Goal: Task Accomplishment & Management: Complete application form

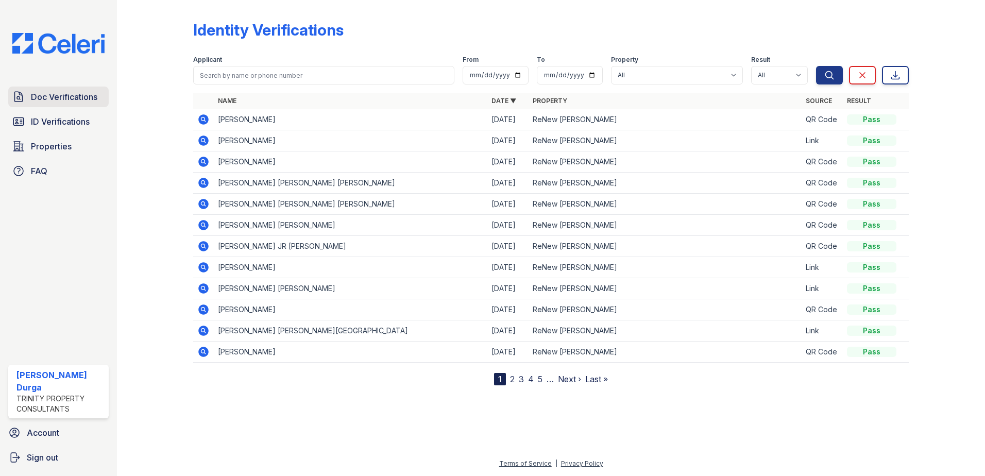
click at [40, 98] on span "Doc Verifications" at bounding box center [64, 97] width 66 height 12
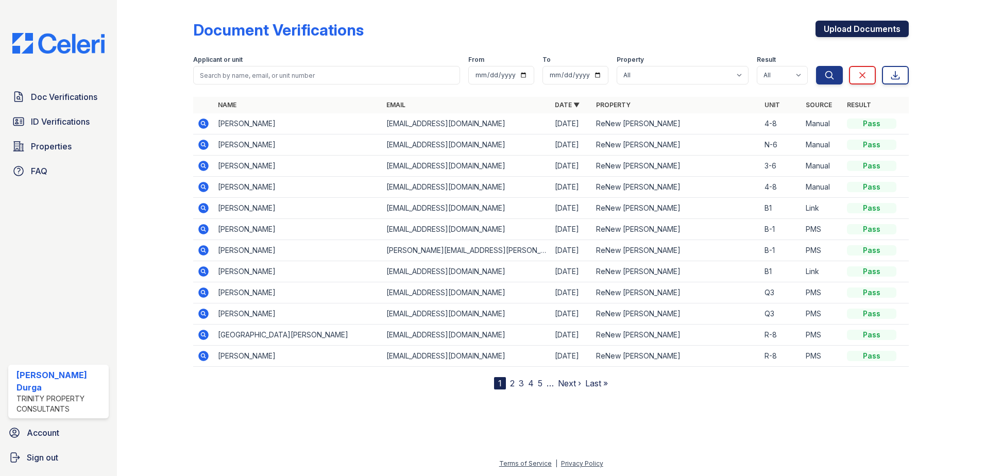
click at [841, 33] on link "Upload Documents" at bounding box center [862, 29] width 93 height 16
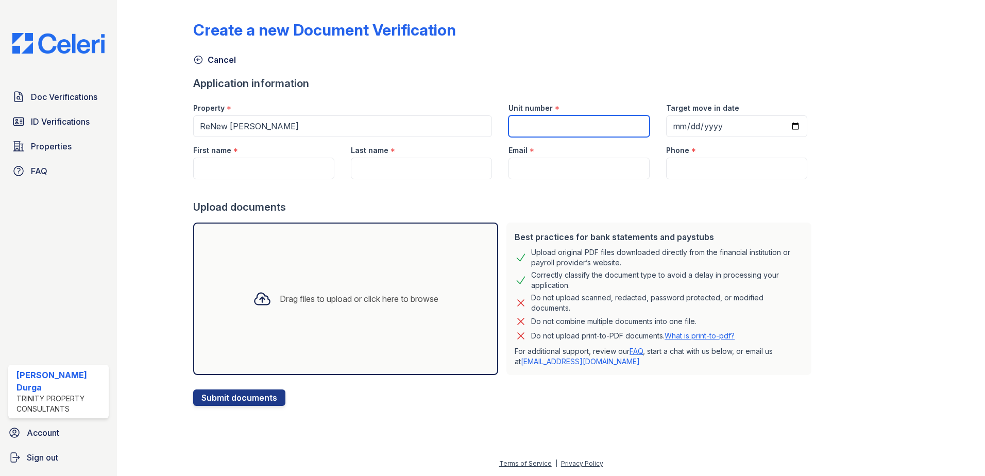
click at [560, 133] on input "Unit number" at bounding box center [579, 126] width 141 height 22
type input "4-6"
click at [782, 127] on input "Target move in date" at bounding box center [736, 126] width 141 height 22
type input "[DATE]"
click at [283, 172] on input "First name" at bounding box center [263, 169] width 141 height 22
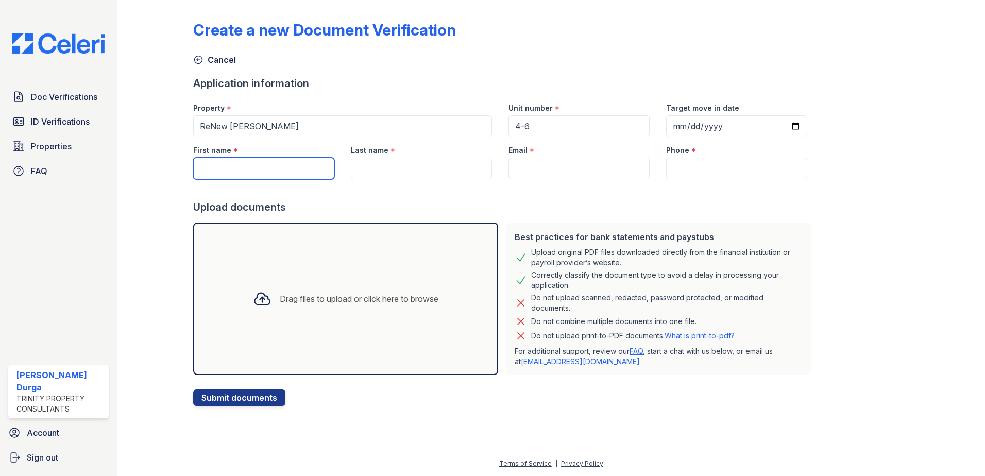
click at [231, 171] on input "First name" at bounding box center [263, 169] width 141 height 22
paste input "[PERSON_NAME]"
type input "[PERSON_NAME]"
click at [447, 170] on input "Last name" at bounding box center [421, 169] width 141 height 22
paste input "[PERSON_NAME]"
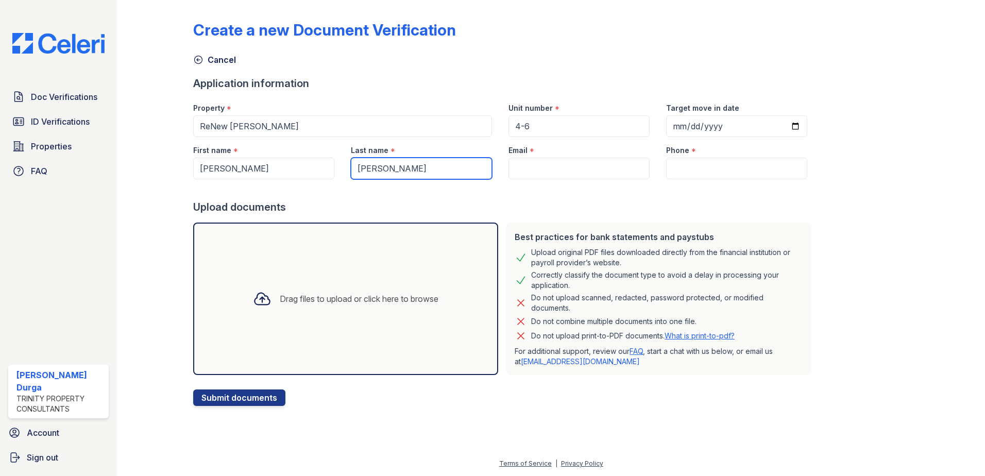
type input "[PERSON_NAME]"
click at [549, 169] on input "Email" at bounding box center [579, 169] width 141 height 22
click at [599, 172] on input "Email" at bounding box center [579, 169] width 141 height 22
paste input "[EMAIL_ADDRESS][DOMAIN_NAME]"
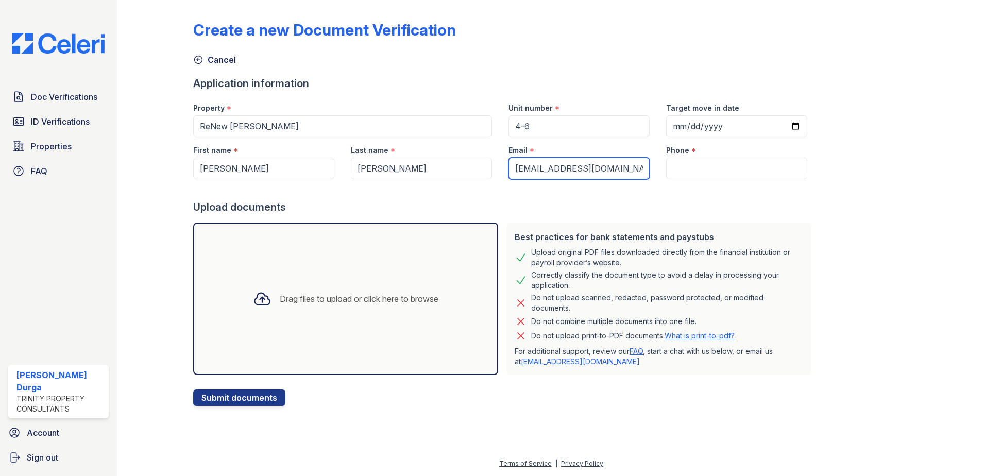
type input "[EMAIL_ADDRESS][DOMAIN_NAME]"
click at [667, 173] on input "Phone" at bounding box center [736, 169] width 141 height 22
click at [718, 176] on form "Application information Property * [GEOGRAPHIC_DATA][PERSON_NAME] Unit number *…" at bounding box center [504, 241] width 623 height 330
click at [718, 172] on input "Phone" at bounding box center [736, 169] width 141 height 22
paste input "[PHONE_NUMBER]"
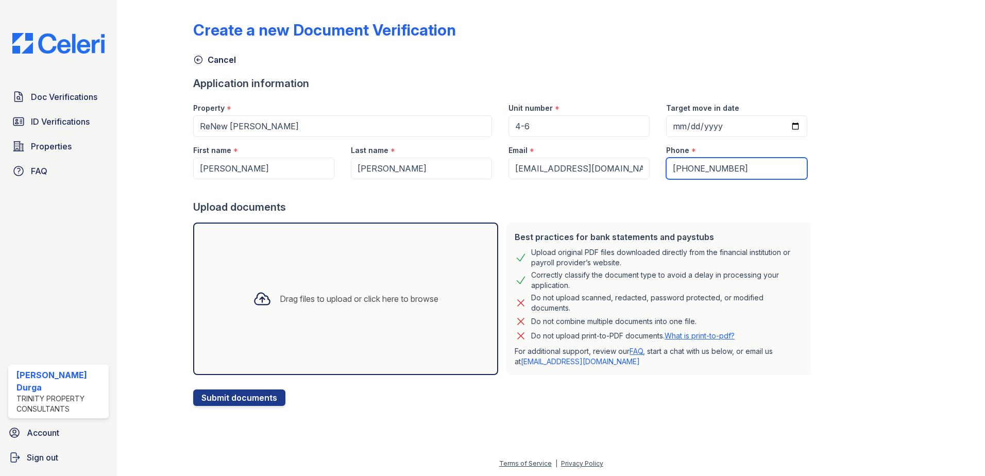
type input "[PHONE_NUMBER]"
click at [807, 228] on div "Create a new Document Verification Cancel Application information Property * [G…" at bounding box center [551, 205] width 716 height 402
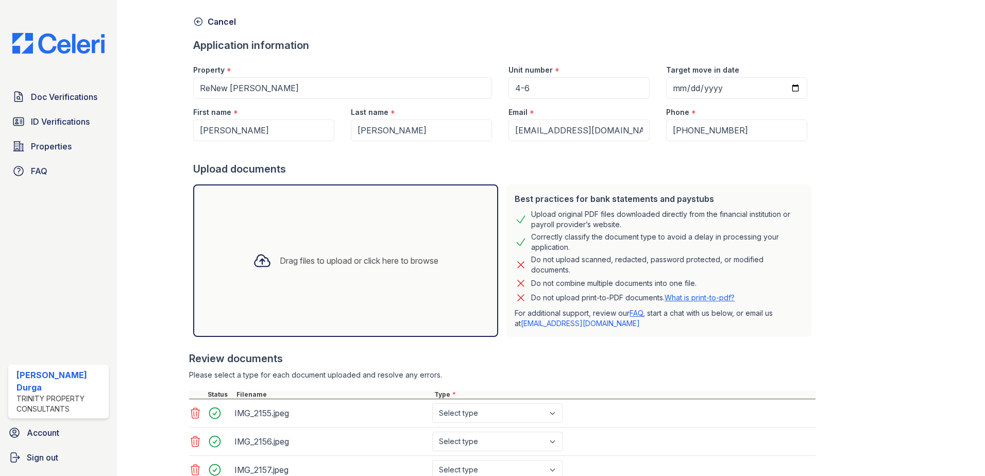
scroll to position [119, 0]
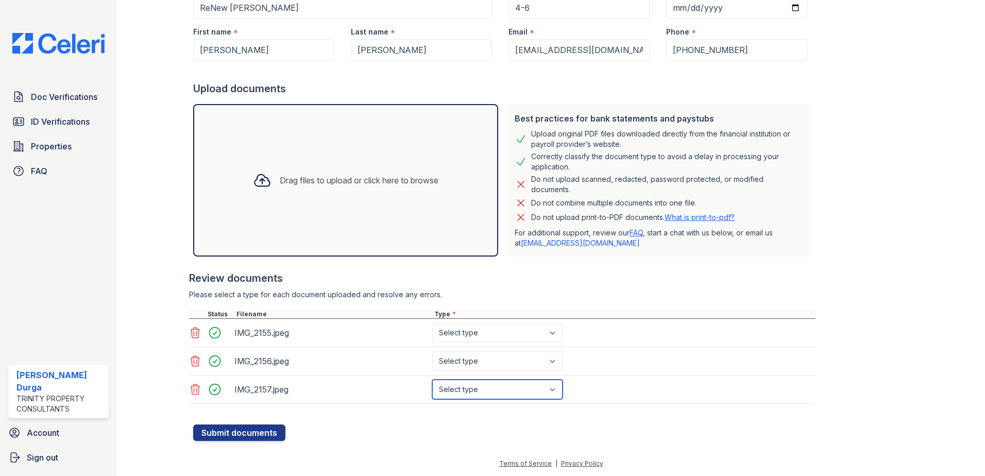
click at [522, 392] on select "Select type Paystub Bank Statement Offer Letter Tax Documents Benefit Award Let…" at bounding box center [497, 390] width 130 height 20
select select "paystub"
click at [432, 380] on select "Select type Paystub Bank Statement Offer Letter Tax Documents Benefit Award Let…" at bounding box center [497, 390] width 130 height 20
click at [484, 360] on select "Select type Paystub Bank Statement Offer Letter Tax Documents Benefit Award Let…" at bounding box center [497, 361] width 130 height 20
select select "paystub"
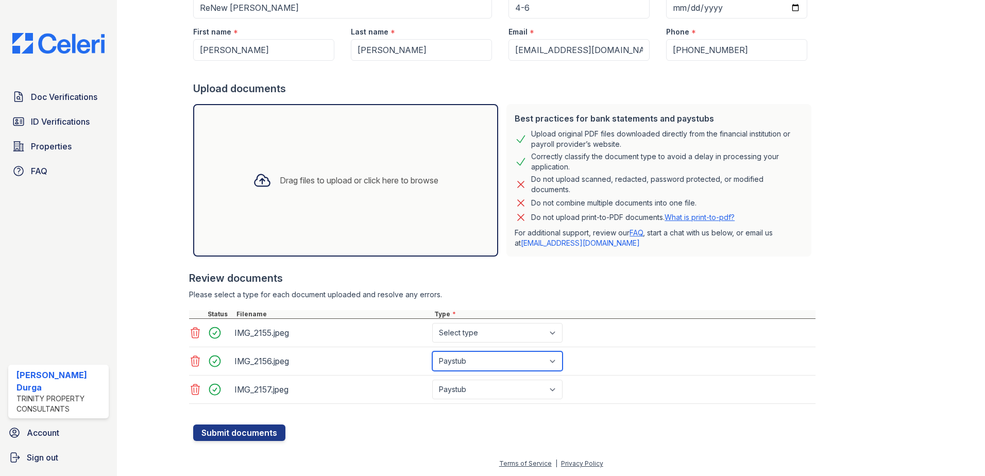
click at [432, 351] on select "Select type Paystub Bank Statement Offer Letter Tax Documents Benefit Award Let…" at bounding box center [497, 361] width 130 height 20
click at [483, 332] on select "Select type Paystub Bank Statement Offer Letter Tax Documents Benefit Award Let…" at bounding box center [497, 333] width 130 height 20
select select "paystub"
click at [432, 323] on select "Select type Paystub Bank Statement Offer Letter Tax Documents Benefit Award Let…" at bounding box center [497, 333] width 130 height 20
click at [223, 435] on button "Submit documents" at bounding box center [239, 433] width 92 height 16
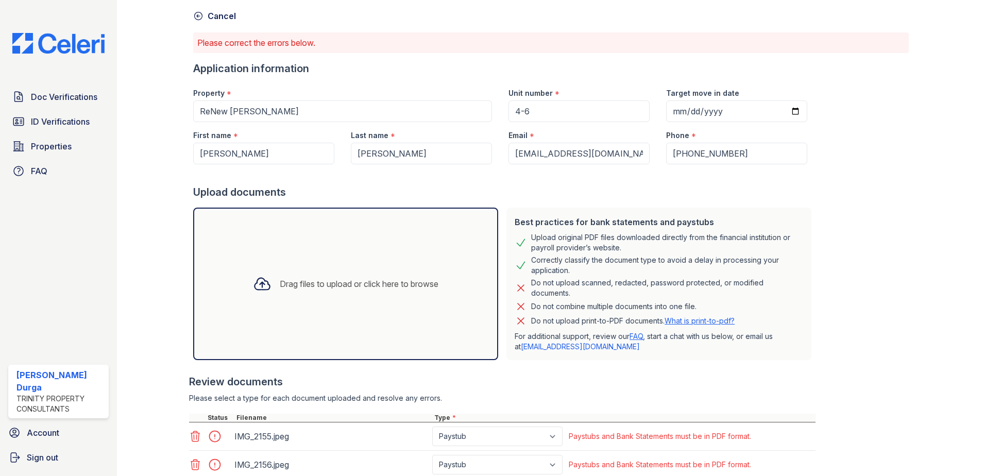
scroll to position [103, 0]
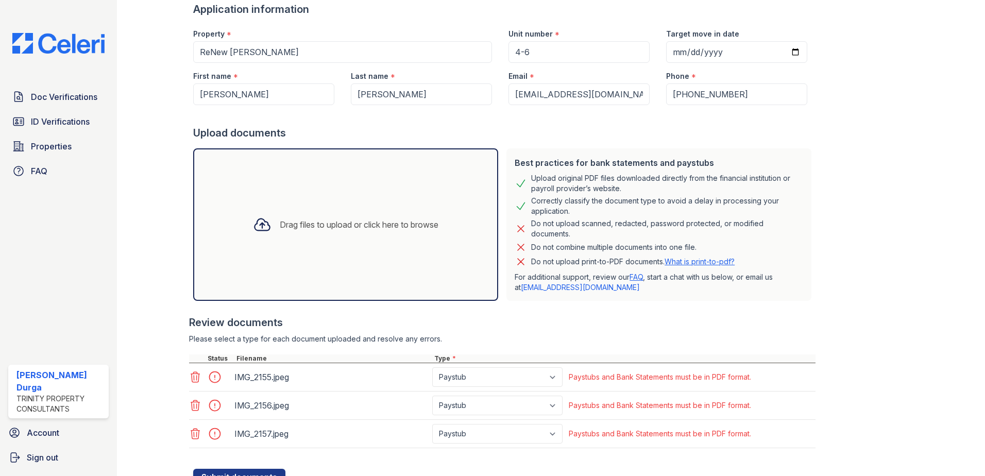
click at [196, 378] on icon at bounding box center [195, 377] width 9 height 10
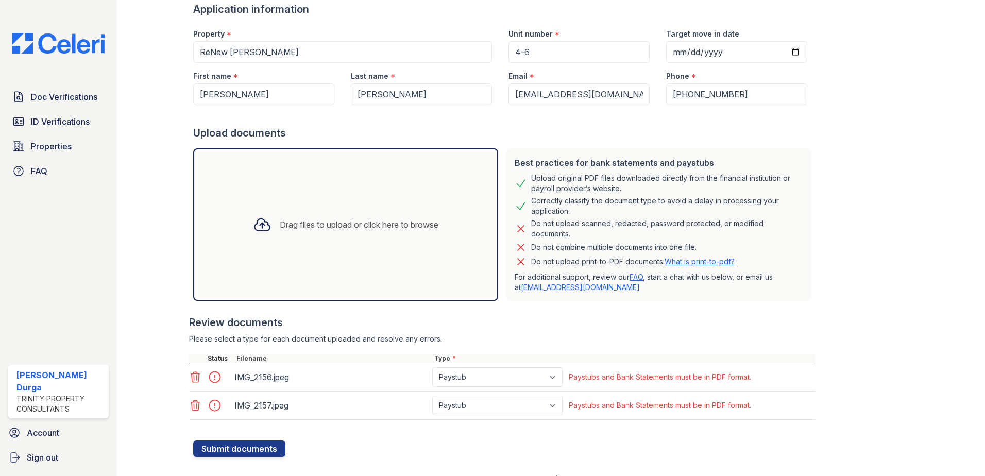
click at [193, 380] on icon at bounding box center [195, 377] width 9 height 10
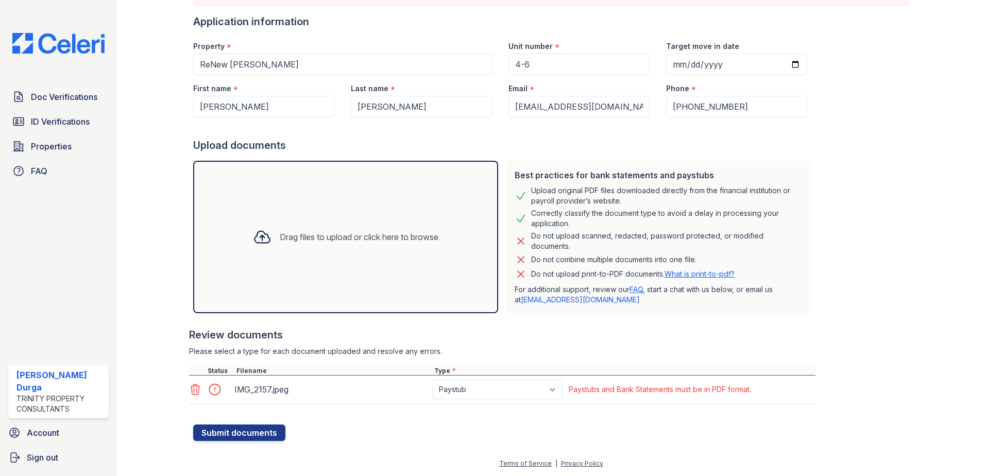
click at [192, 387] on icon at bounding box center [195, 389] width 9 height 10
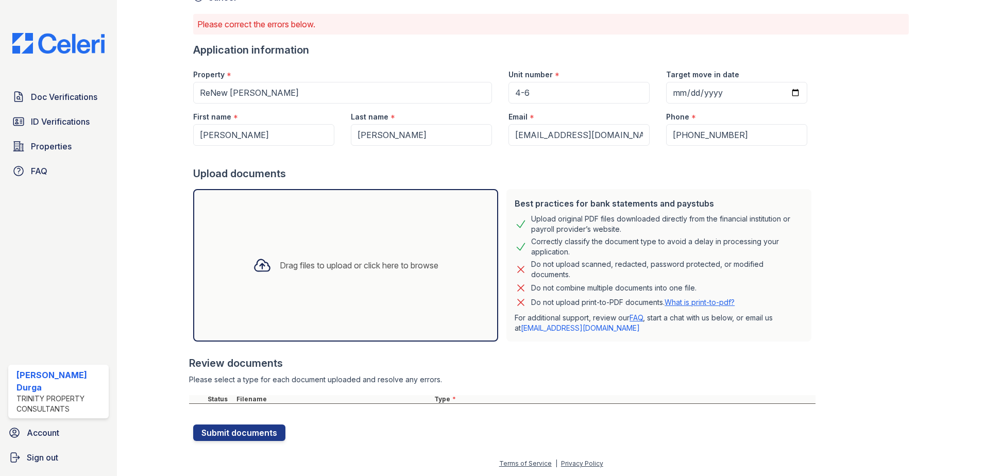
scroll to position [62, 0]
